Goal: Task Accomplishment & Management: Use online tool/utility

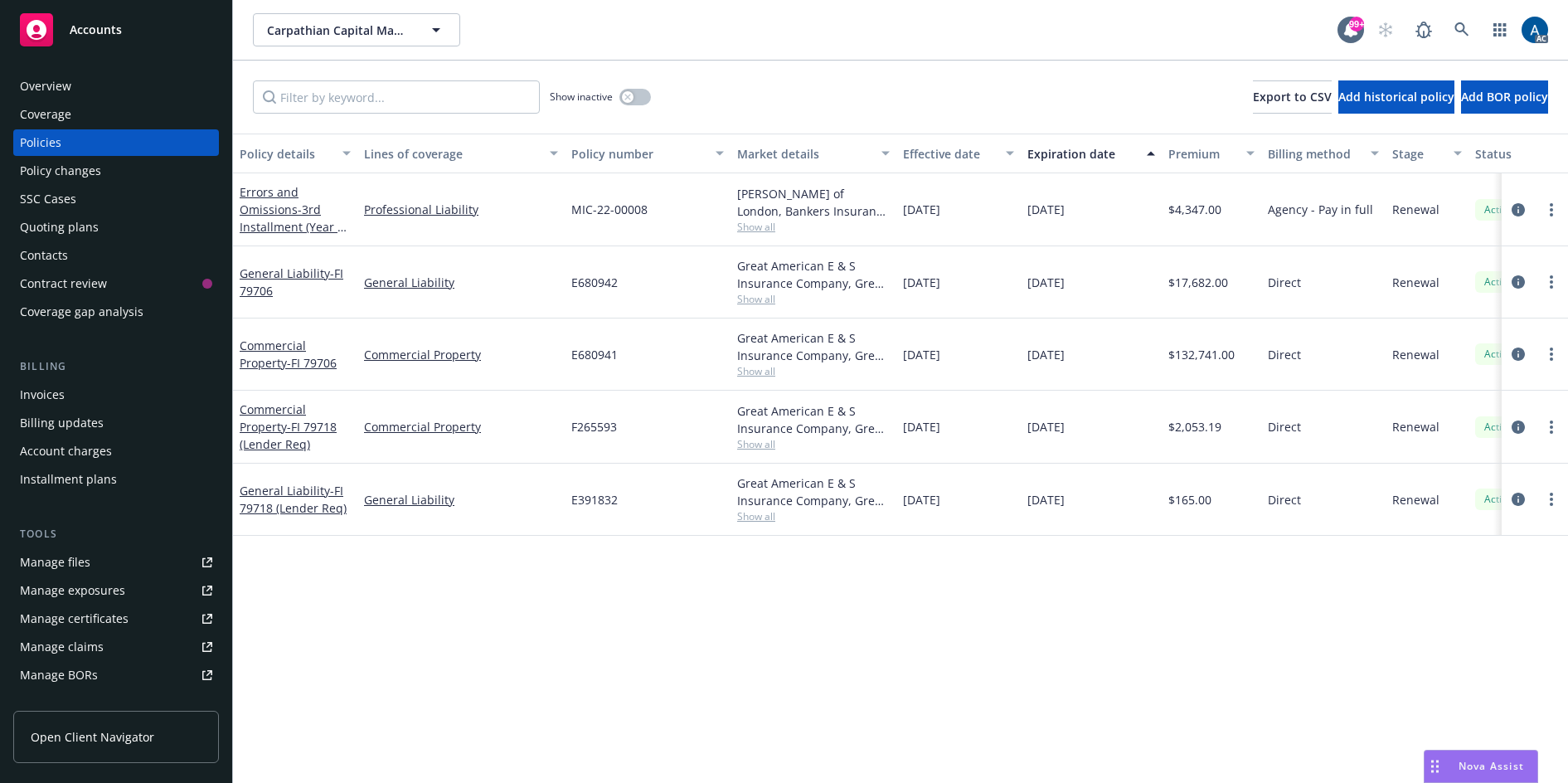
click at [74, 648] on div "Manage claims" at bounding box center [61, 647] width 83 height 27
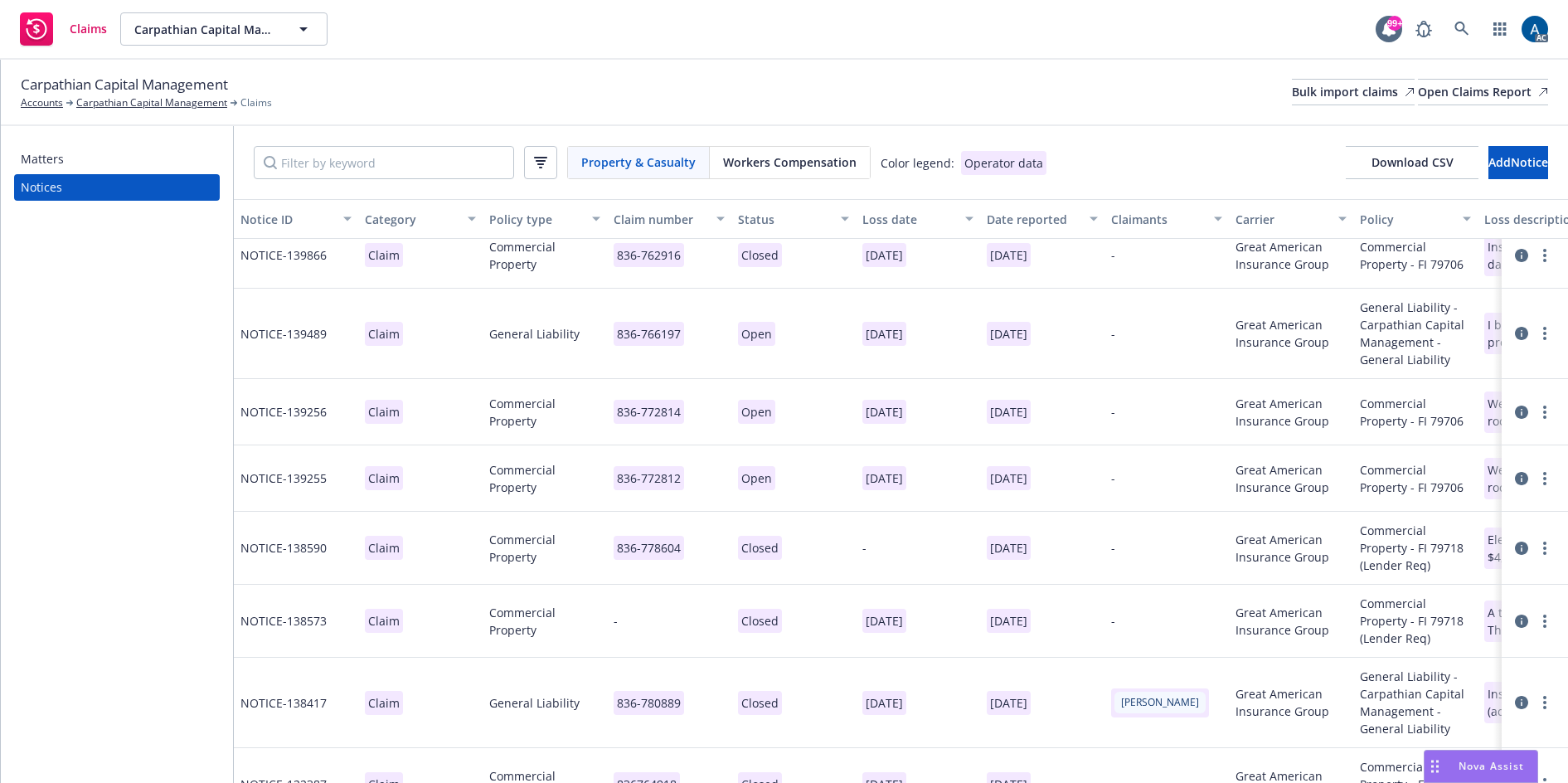
scroll to position [134, 0]
